Goal: Transaction & Acquisition: Purchase product/service

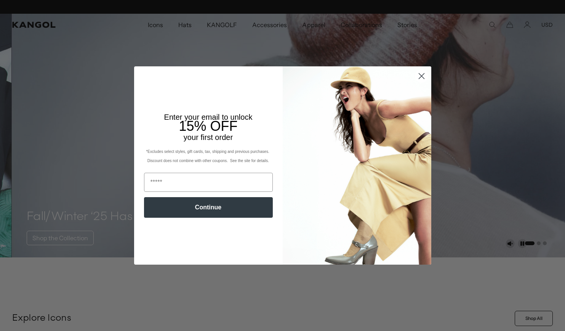
scroll to position [0, 157]
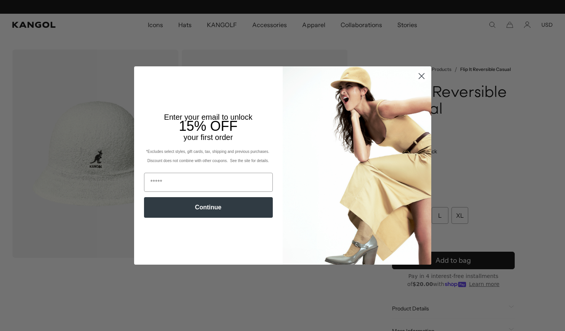
scroll to position [0, 157]
